Goal: Task Accomplishment & Management: Manage account settings

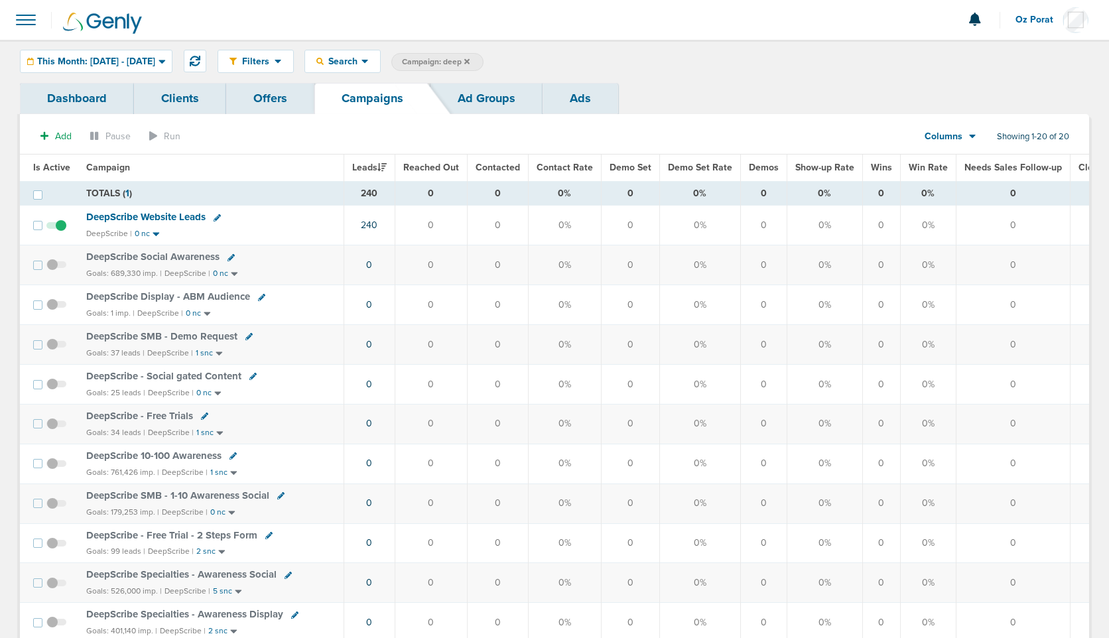
click at [470, 61] on icon at bounding box center [466, 60] width 5 height 5
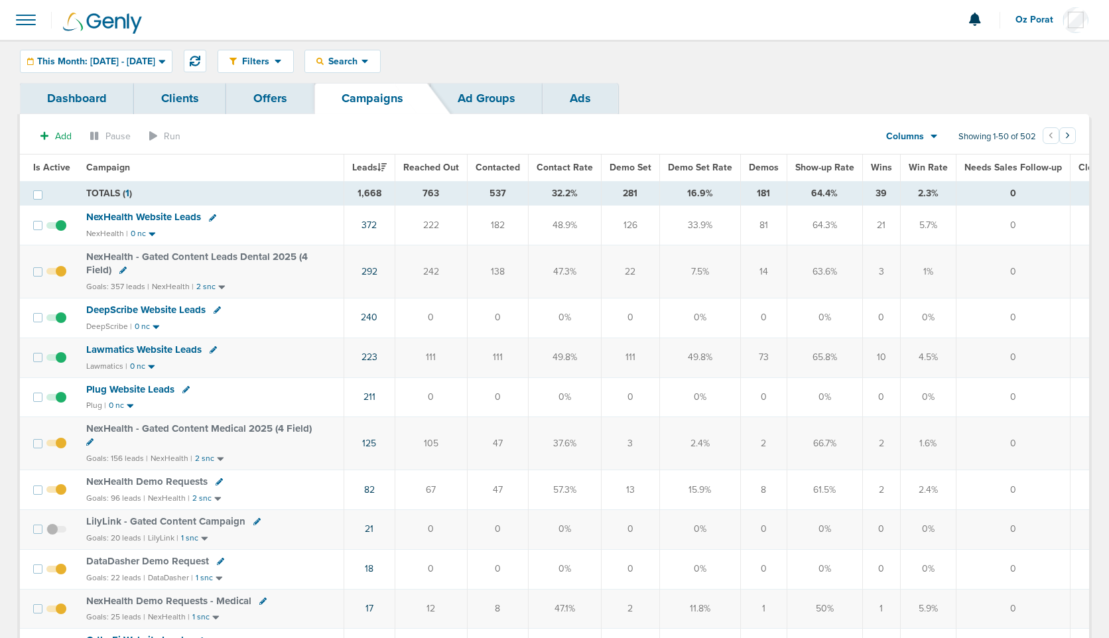
click at [1026, 23] on span "Oz Porat" at bounding box center [1039, 19] width 47 height 9
click at [1008, 50] on link "Sign Out" at bounding box center [1023, 57] width 133 height 17
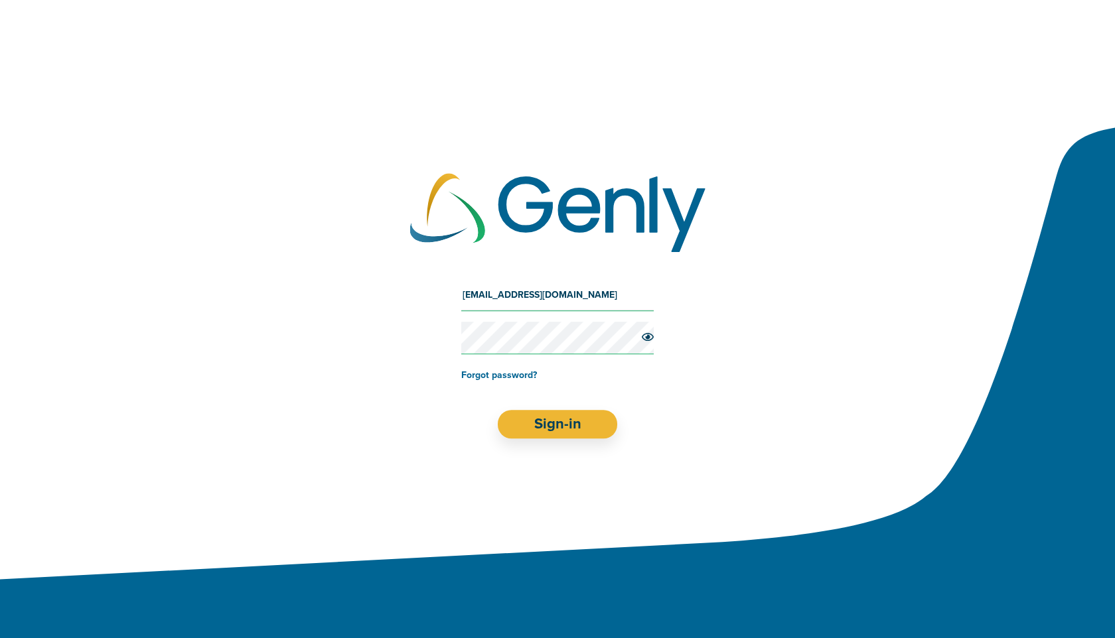
click at [573, 285] on input "[EMAIL_ADDRESS][DOMAIN_NAME]" at bounding box center [557, 295] width 192 height 32
type input "[EMAIL_ADDRESS][DOMAIN_NAME]"
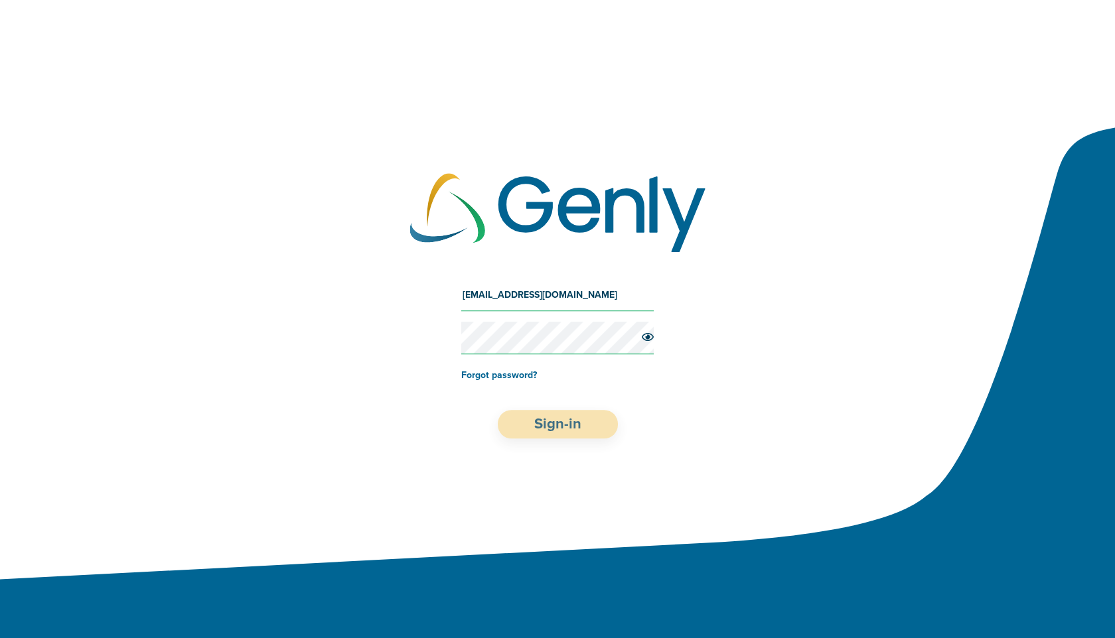
click at [529, 421] on button "Sign-in" at bounding box center [558, 424] width 120 height 29
